Goal: Task Accomplishment & Management: Manage account settings

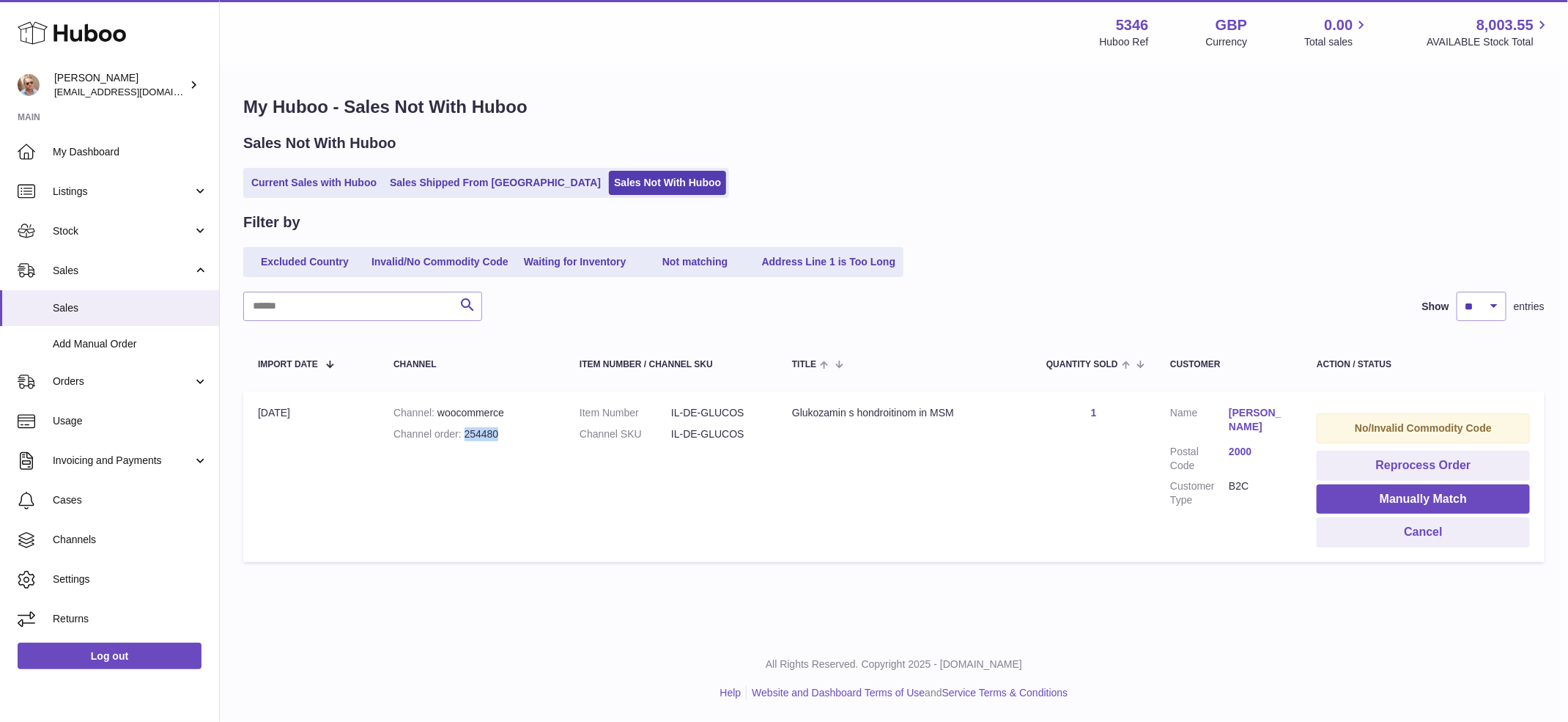
drag, startPoint x: 506, startPoint y: 435, endPoint x: 466, endPoint y: 434, distance: 40.0
click at [466, 434] on div "Channel order 254480" at bounding box center [472, 434] width 157 height 14
copy div "254480"
click at [1155, 255] on div "Excluded Country Invalid/No Commodity Code Waiting for Inventory Not matching A…" at bounding box center [894, 262] width 1302 height 30
click at [1313, 611] on div "Menu Huboo 5346 Huboo Ref GBP Currency 0.00 Total sales 8,003.55 AVAILABLE Stoc…" at bounding box center [893, 318] width 1348 height 635
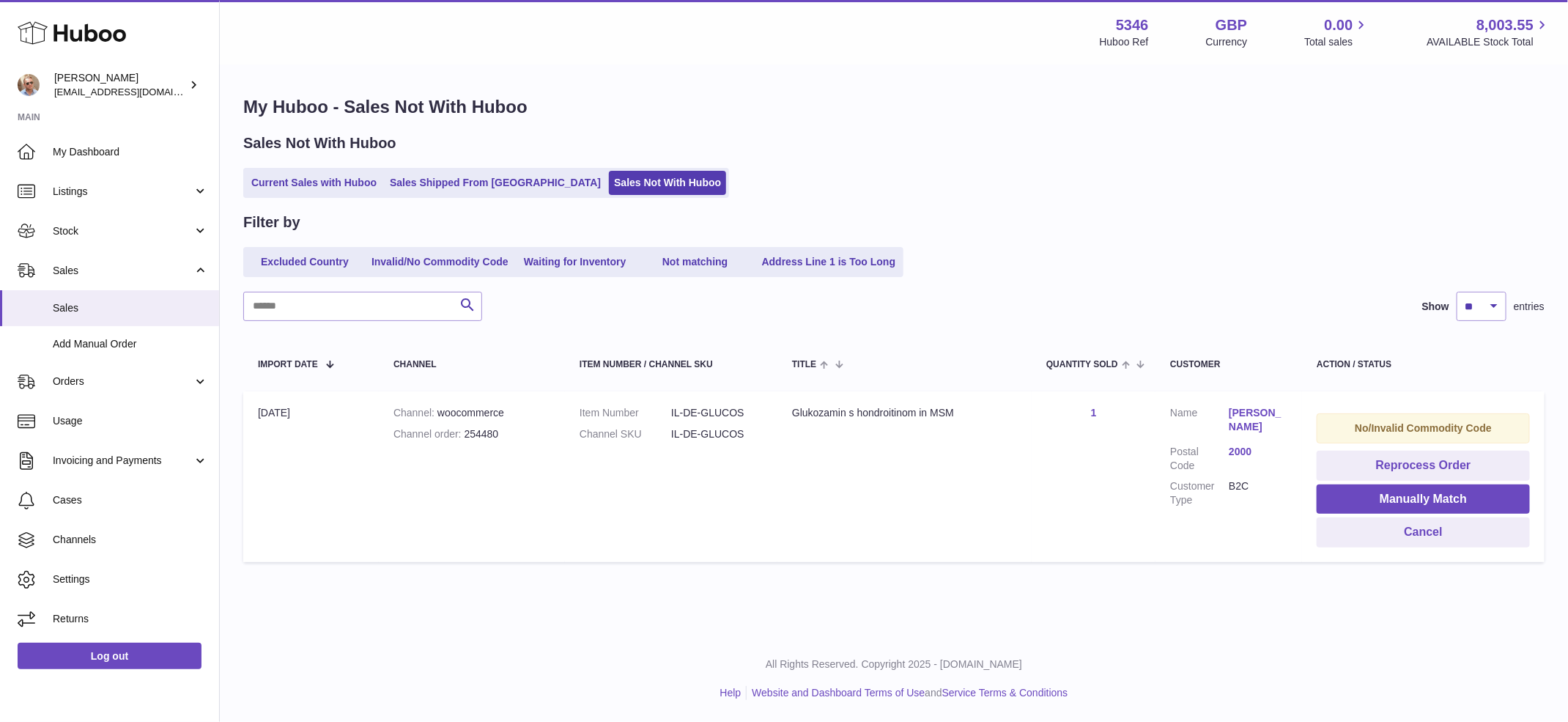
click at [1258, 432] on link "Gregor Gustinčič" at bounding box center [1258, 419] width 58 height 28
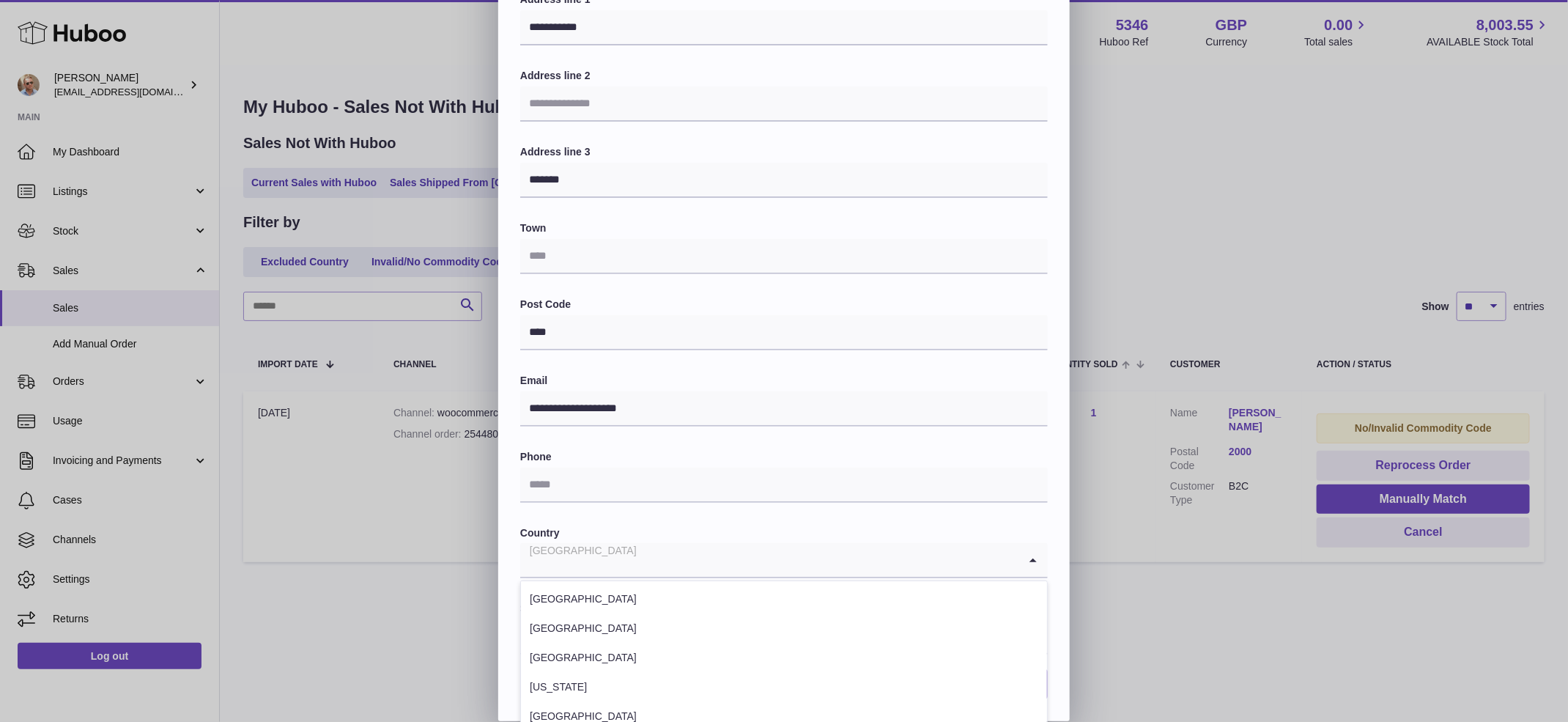
scroll to position [5697, 0]
drag, startPoint x: 581, startPoint y: 560, endPoint x: 531, endPoint y: 559, distance: 50.0
click at [531, 559] on input "Search for option" at bounding box center [769, 559] width 498 height 34
click at [454, 551] on div "**********" at bounding box center [784, 281] width 1568 height 879
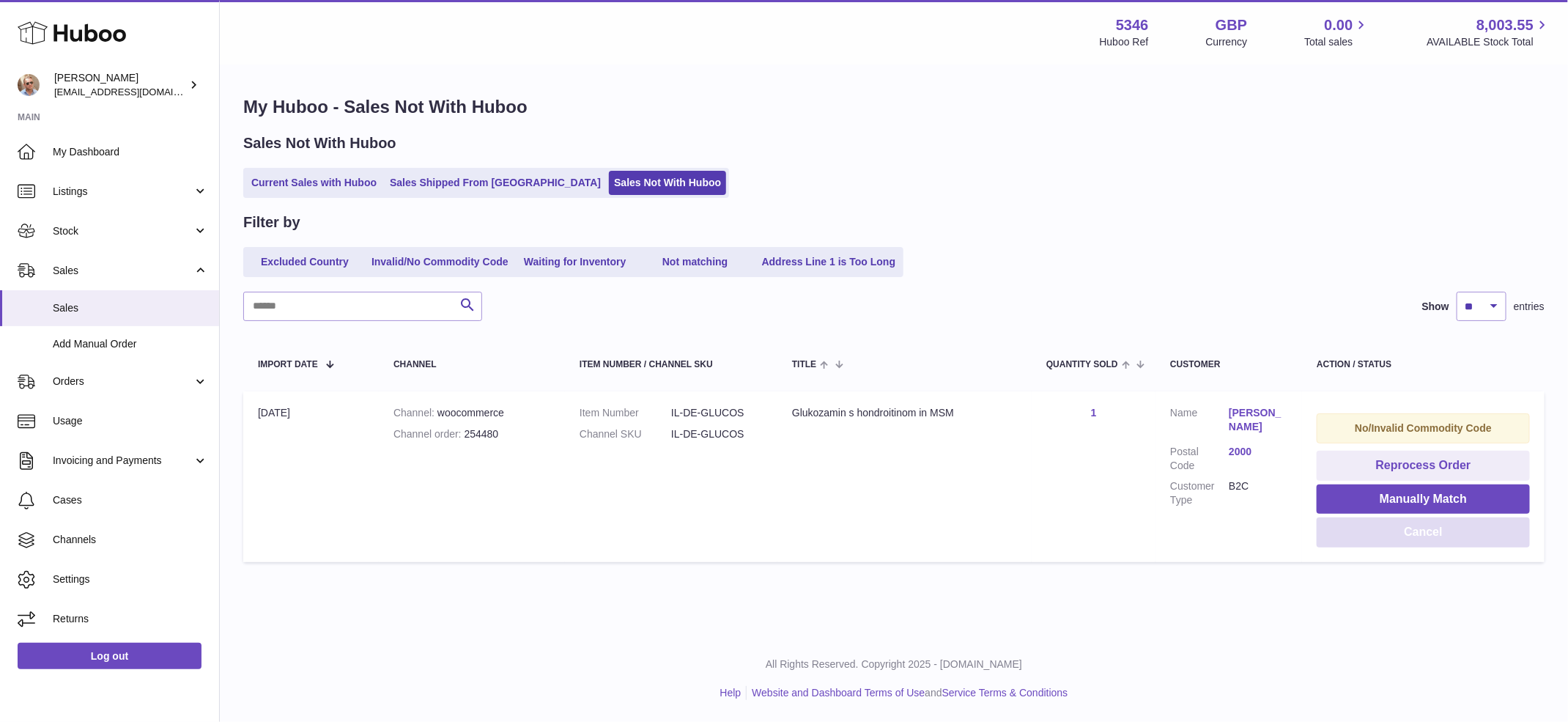
click at [1404, 534] on button "Cancel" at bounding box center [1423, 532] width 213 height 30
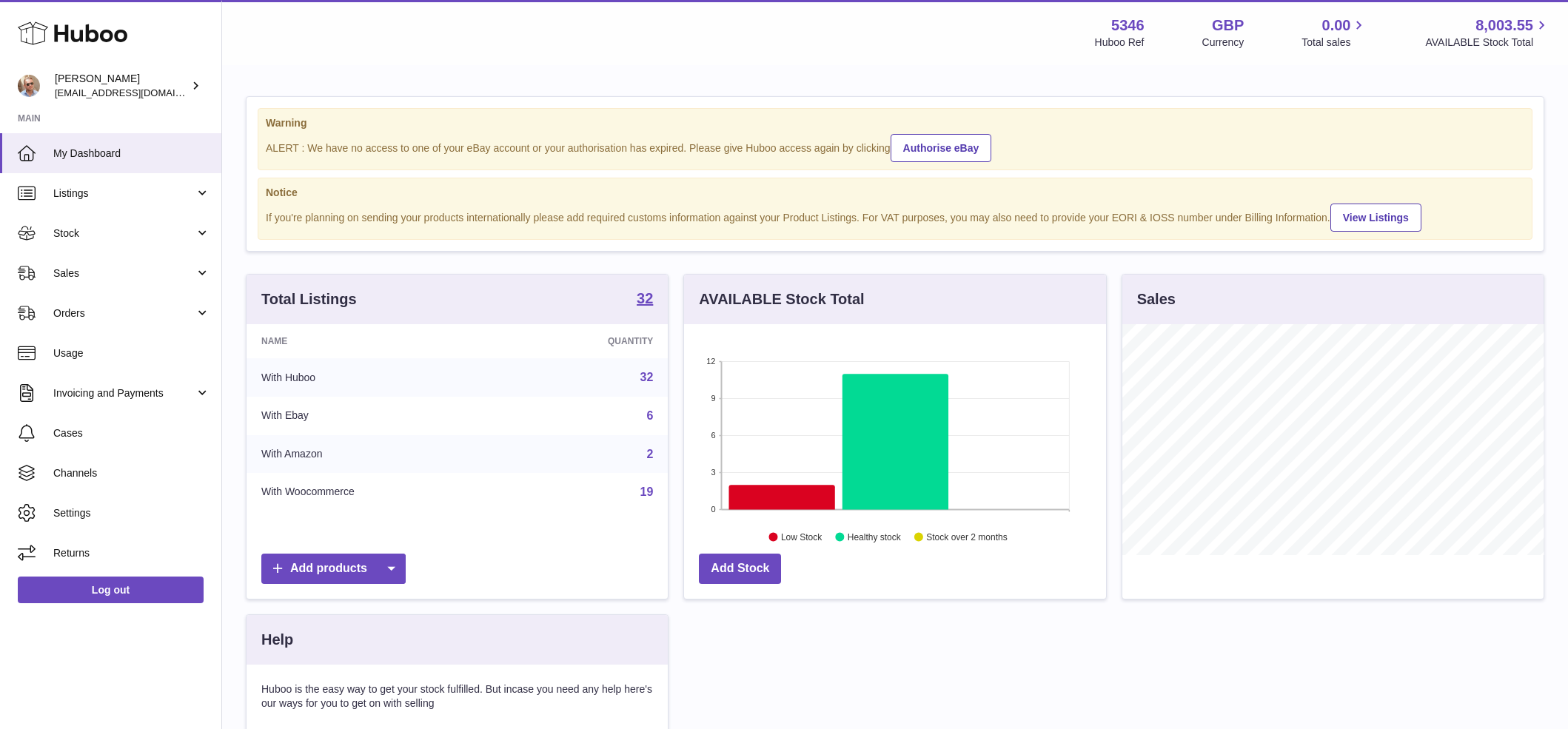
scroll to position [231, 422]
